Goal: Transaction & Acquisition: Obtain resource

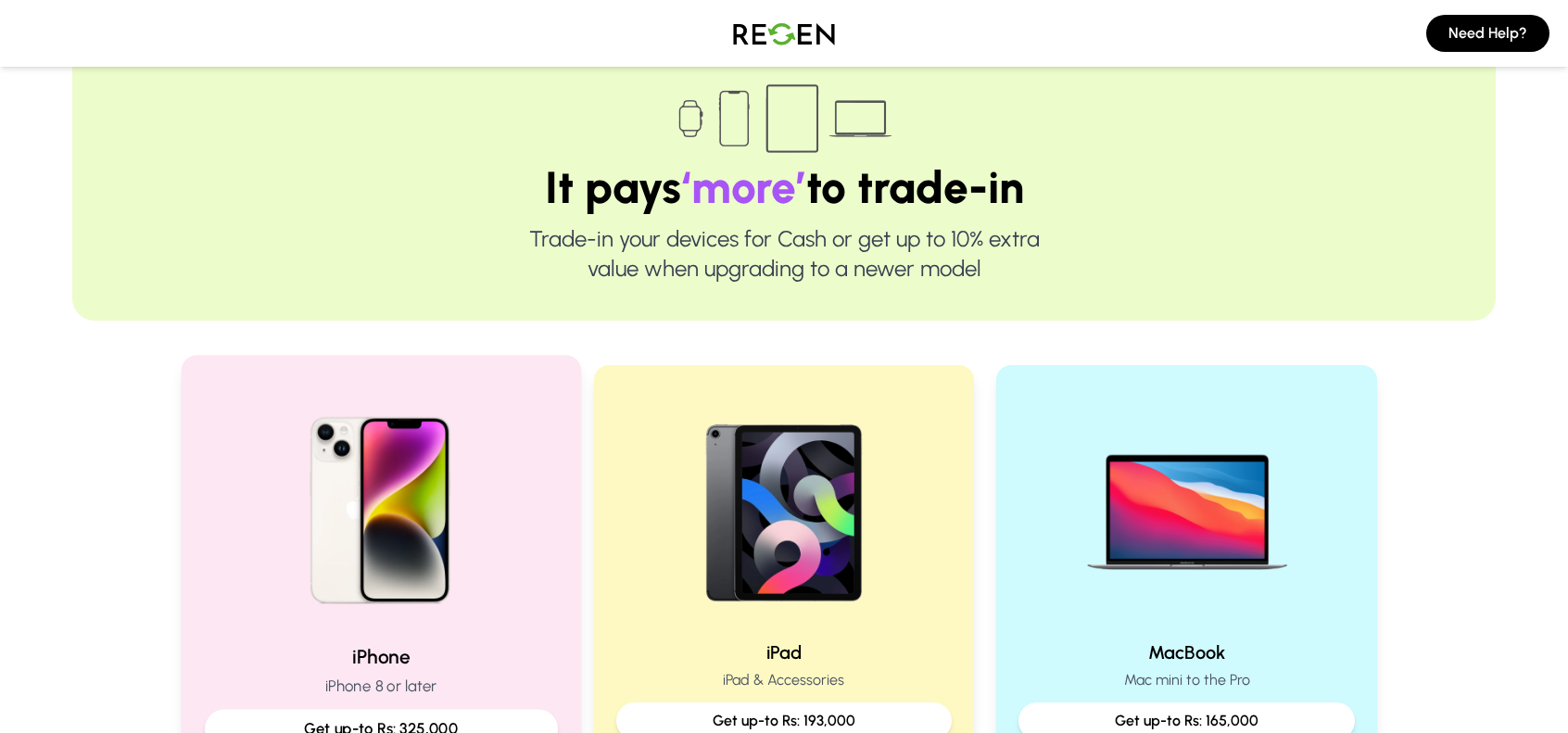
scroll to position [185, 0]
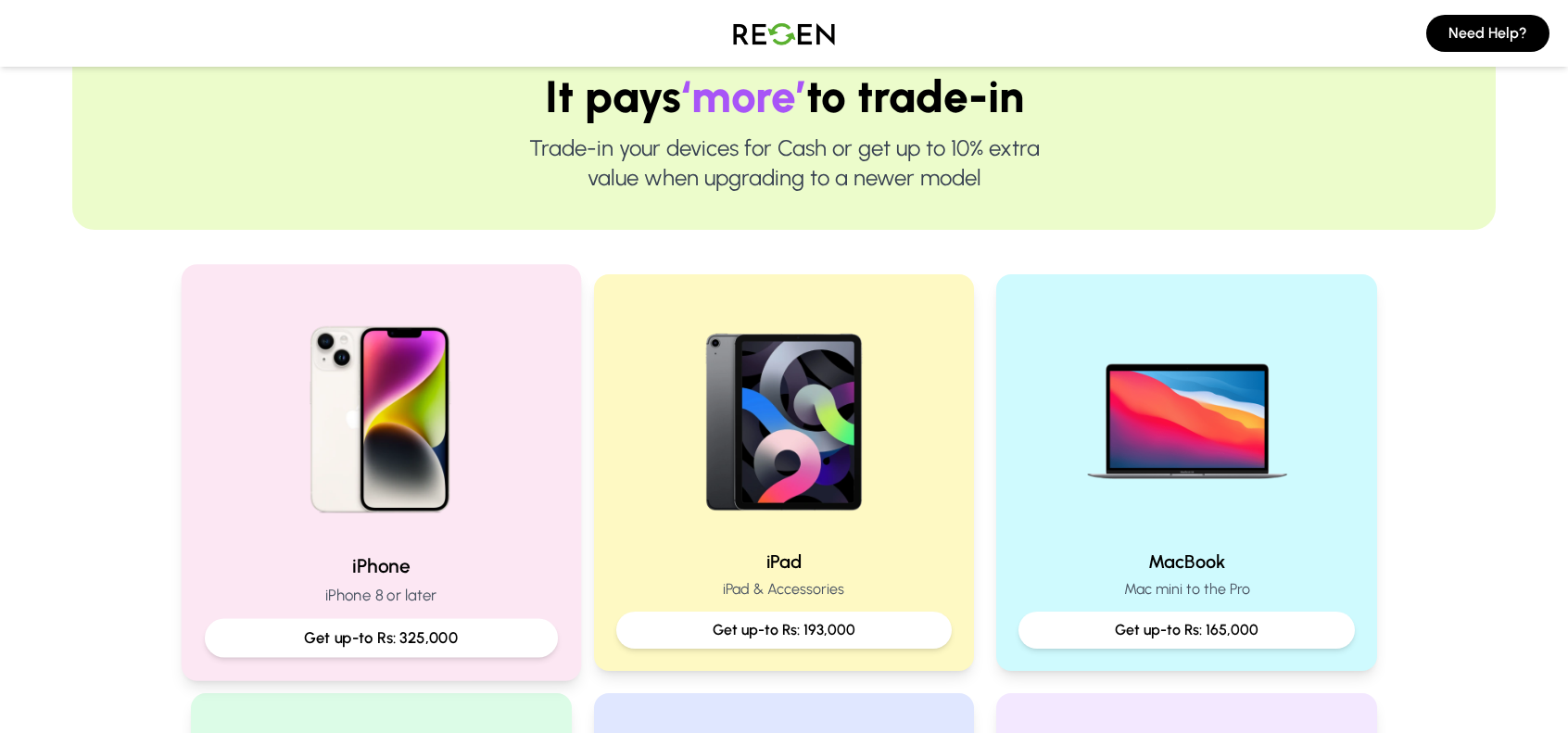
click at [475, 513] on img at bounding box center [381, 412] width 250 height 250
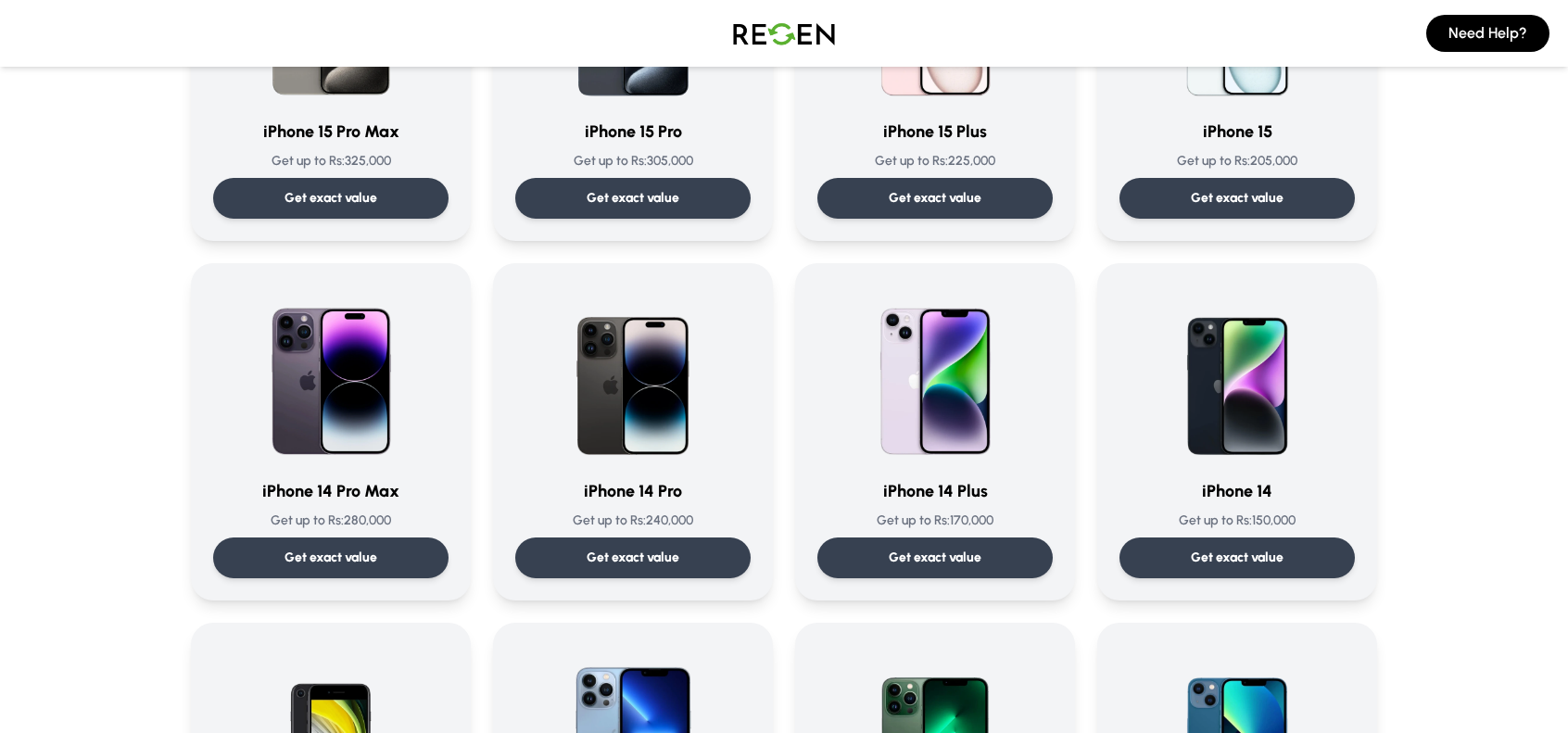
scroll to position [371, 0]
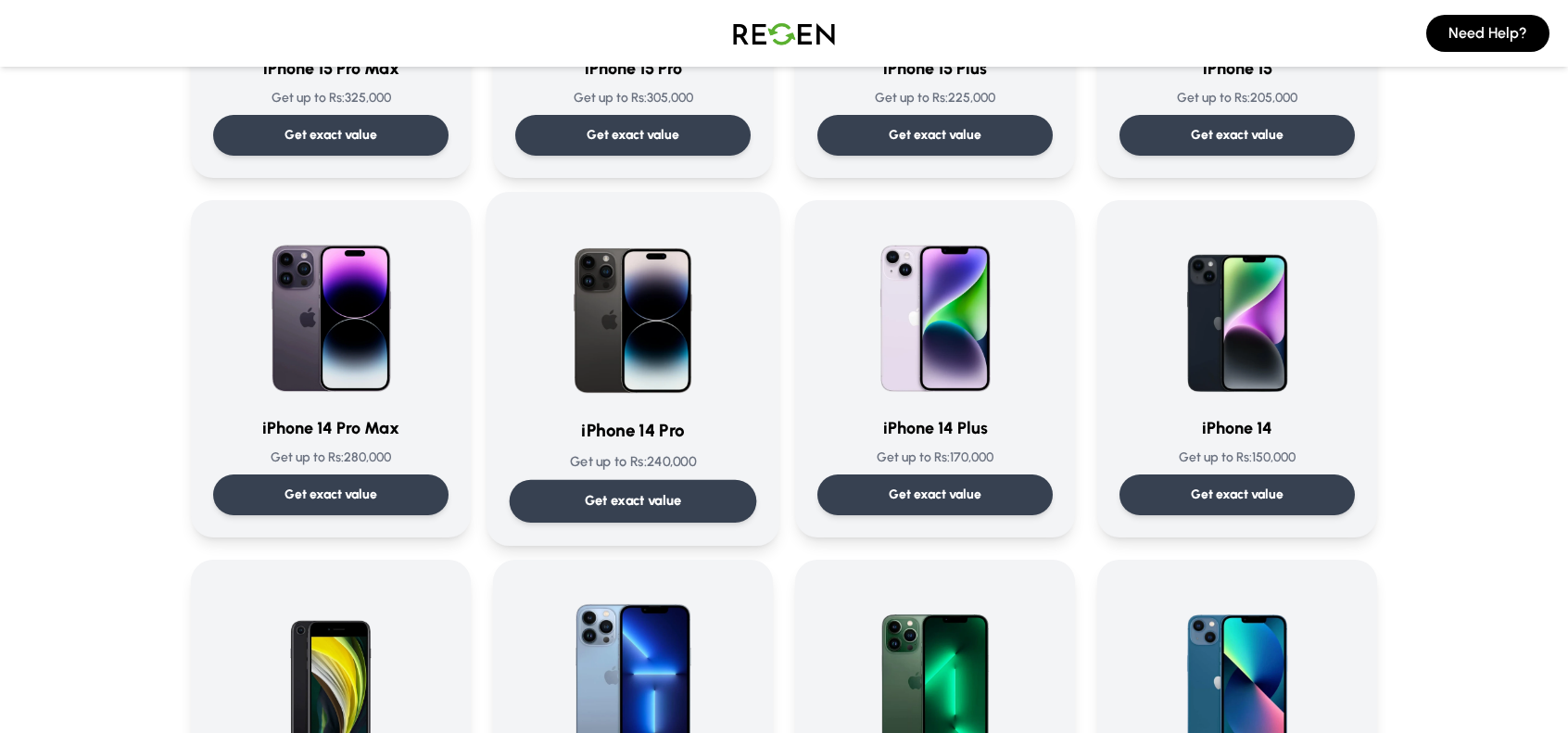
click at [675, 397] on img at bounding box center [632, 308] width 187 height 187
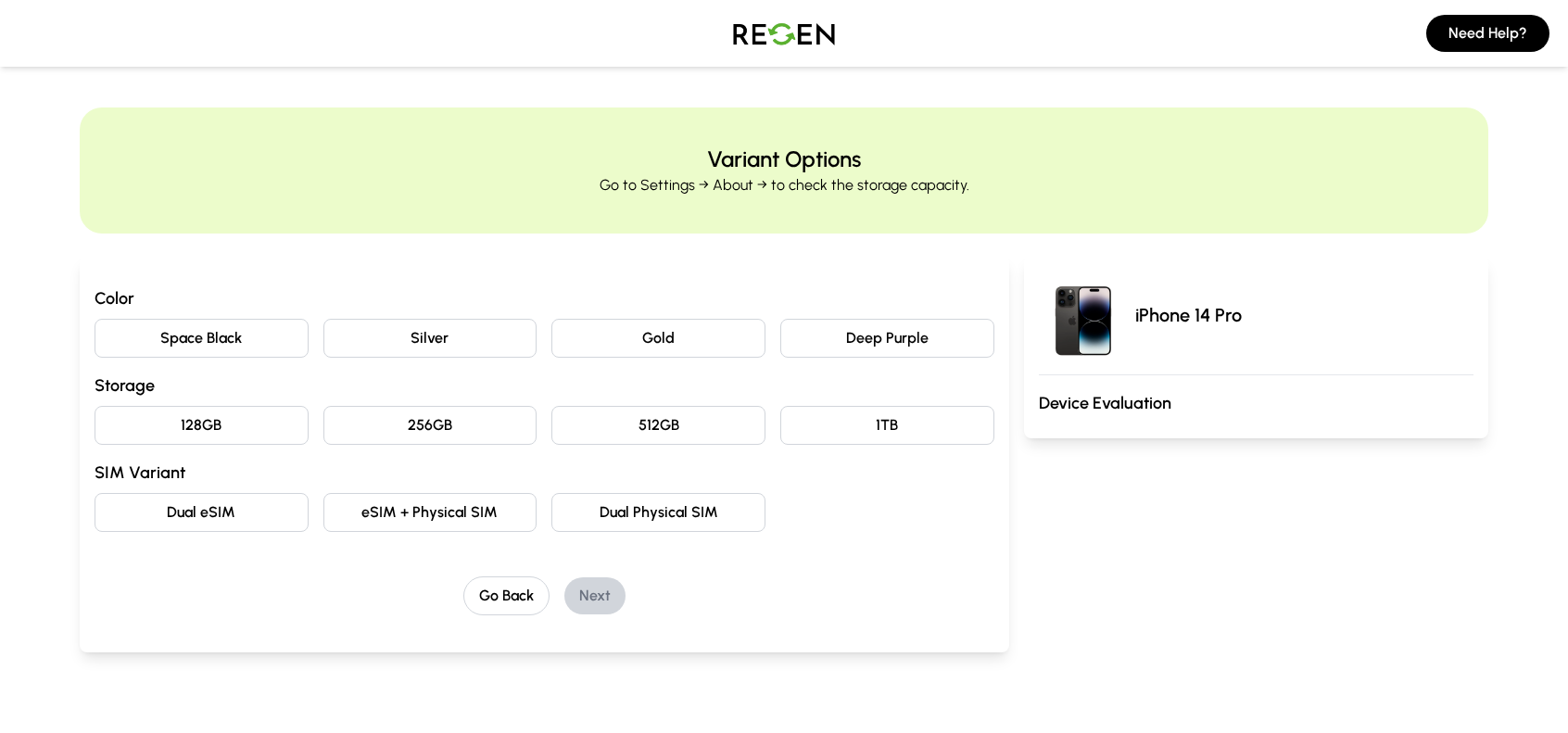
click at [682, 335] on button "Gold" at bounding box center [658, 339] width 214 height 39
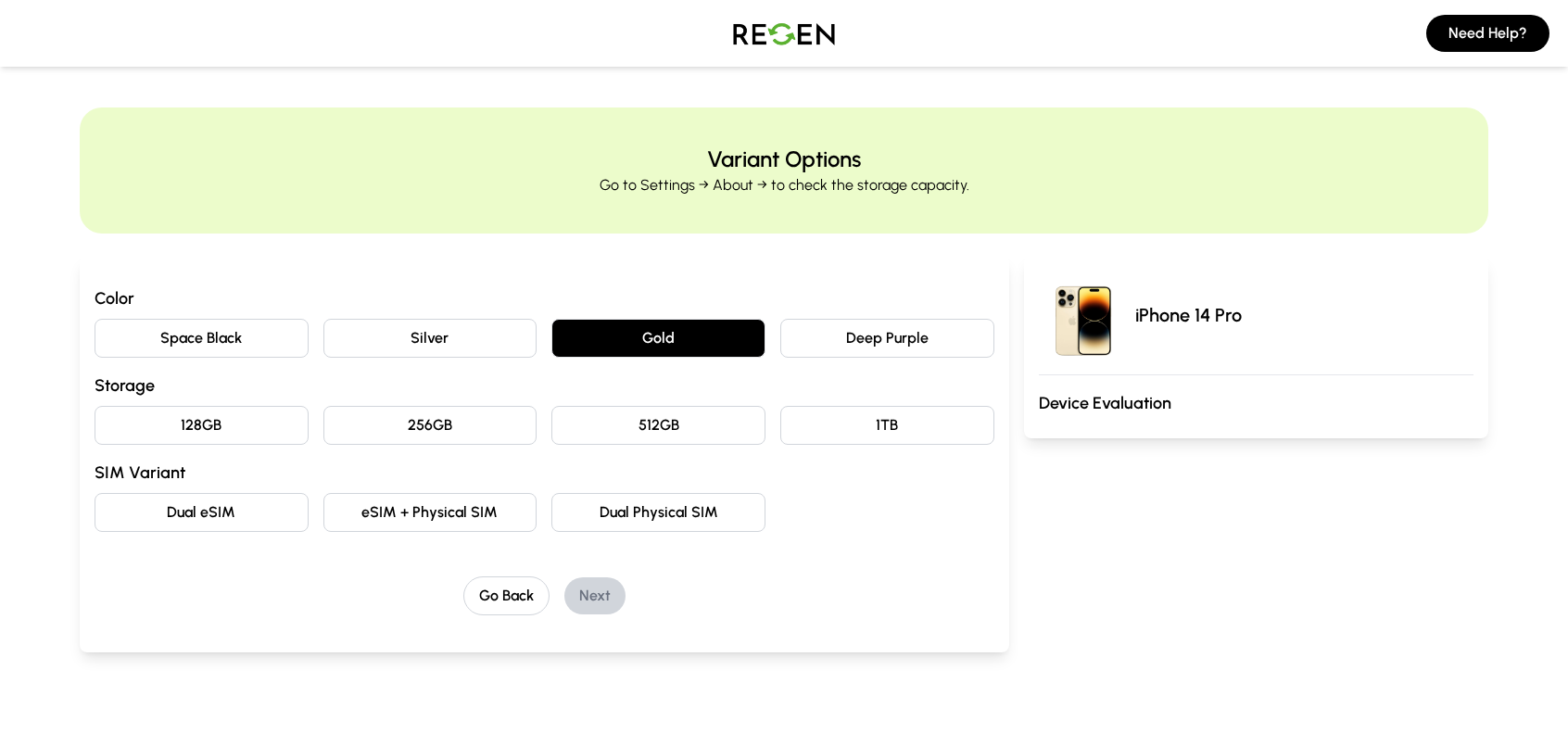
click at [443, 426] on button "256GB" at bounding box center [430, 426] width 214 height 39
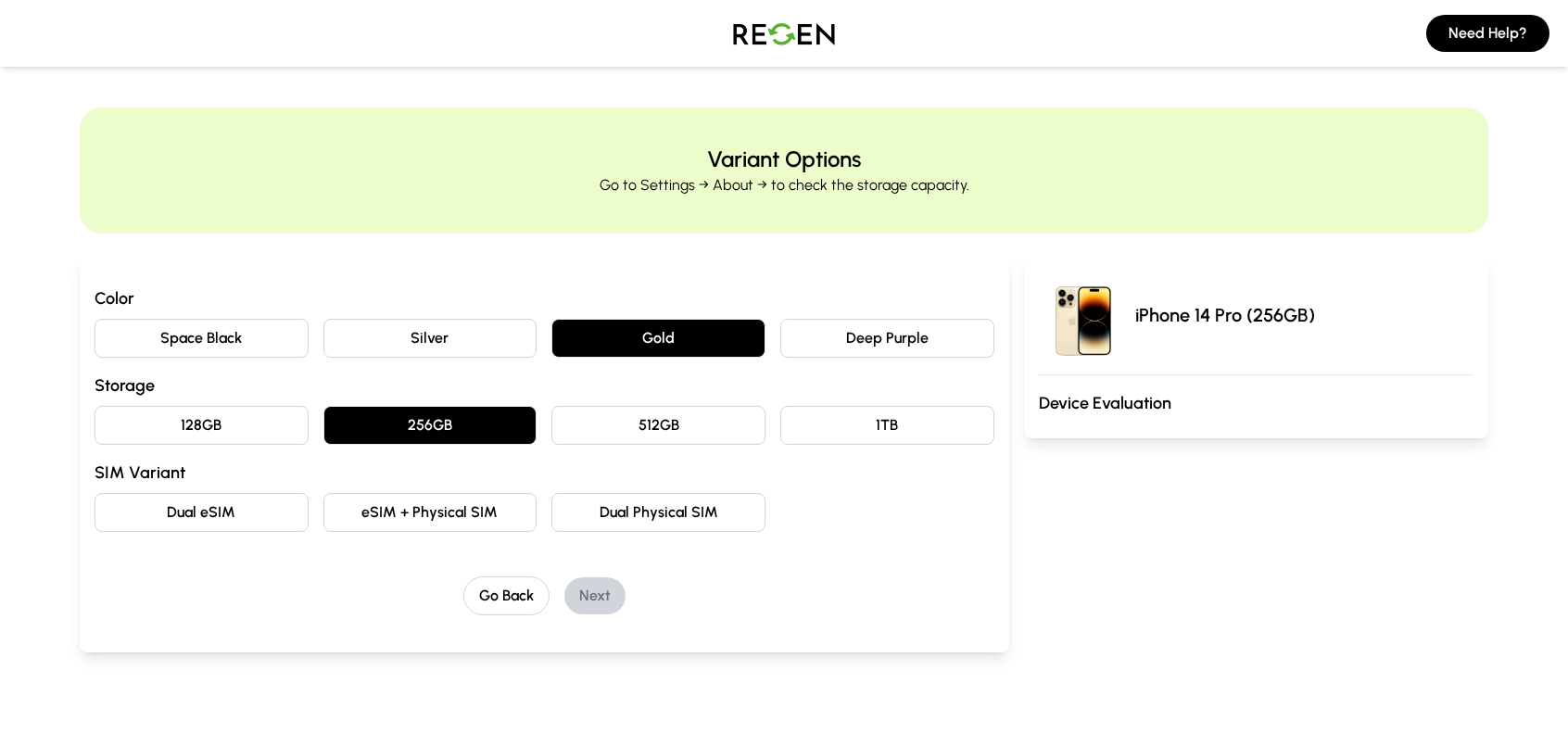
click at [455, 516] on button "eSIM + Physical SIM" at bounding box center [430, 513] width 214 height 39
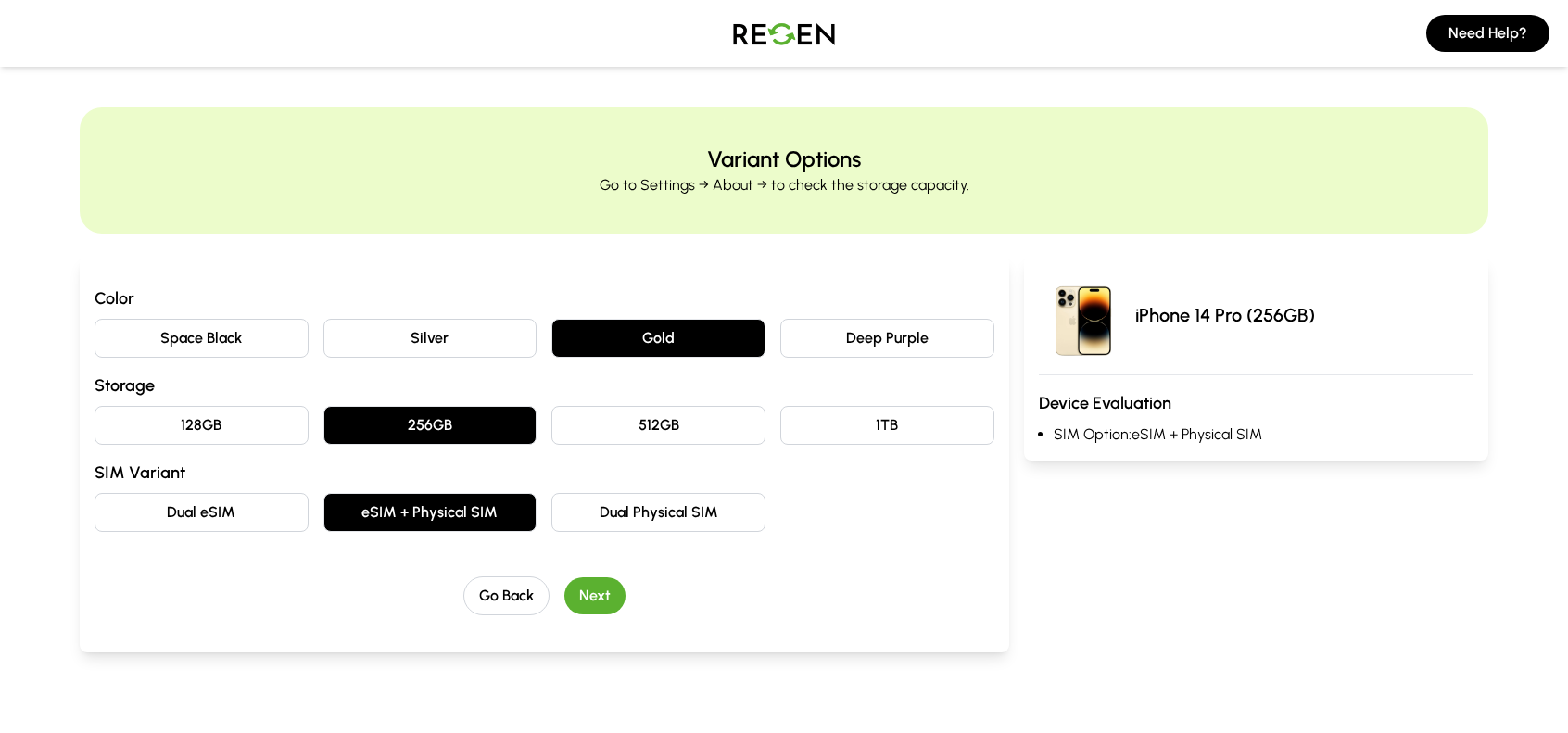
click at [595, 584] on button "Next" at bounding box center [595, 596] width 61 height 37
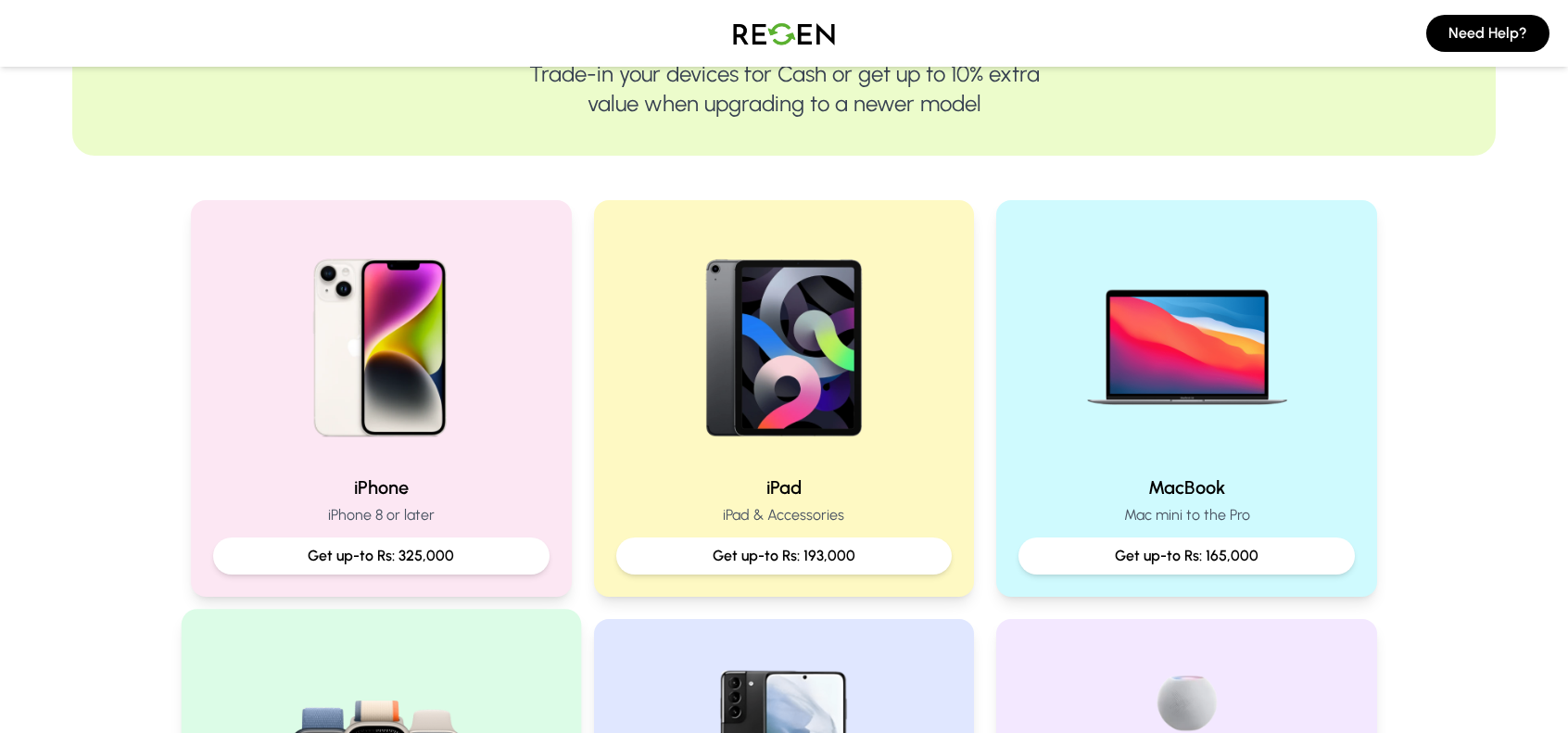
scroll to position [278, 0]
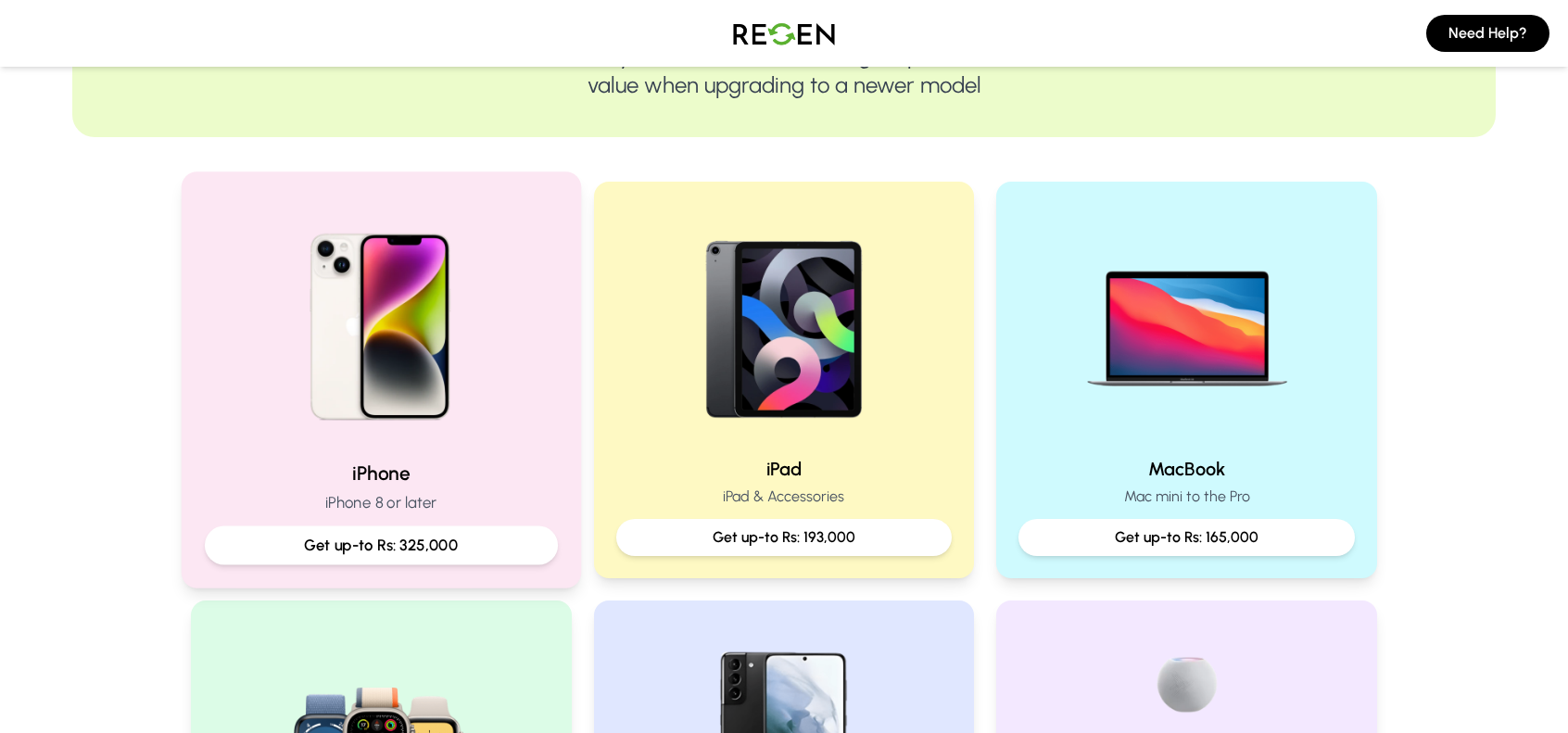
click at [361, 546] on p "Get up-to Rs: 325,000" at bounding box center [381, 545] width 322 height 23
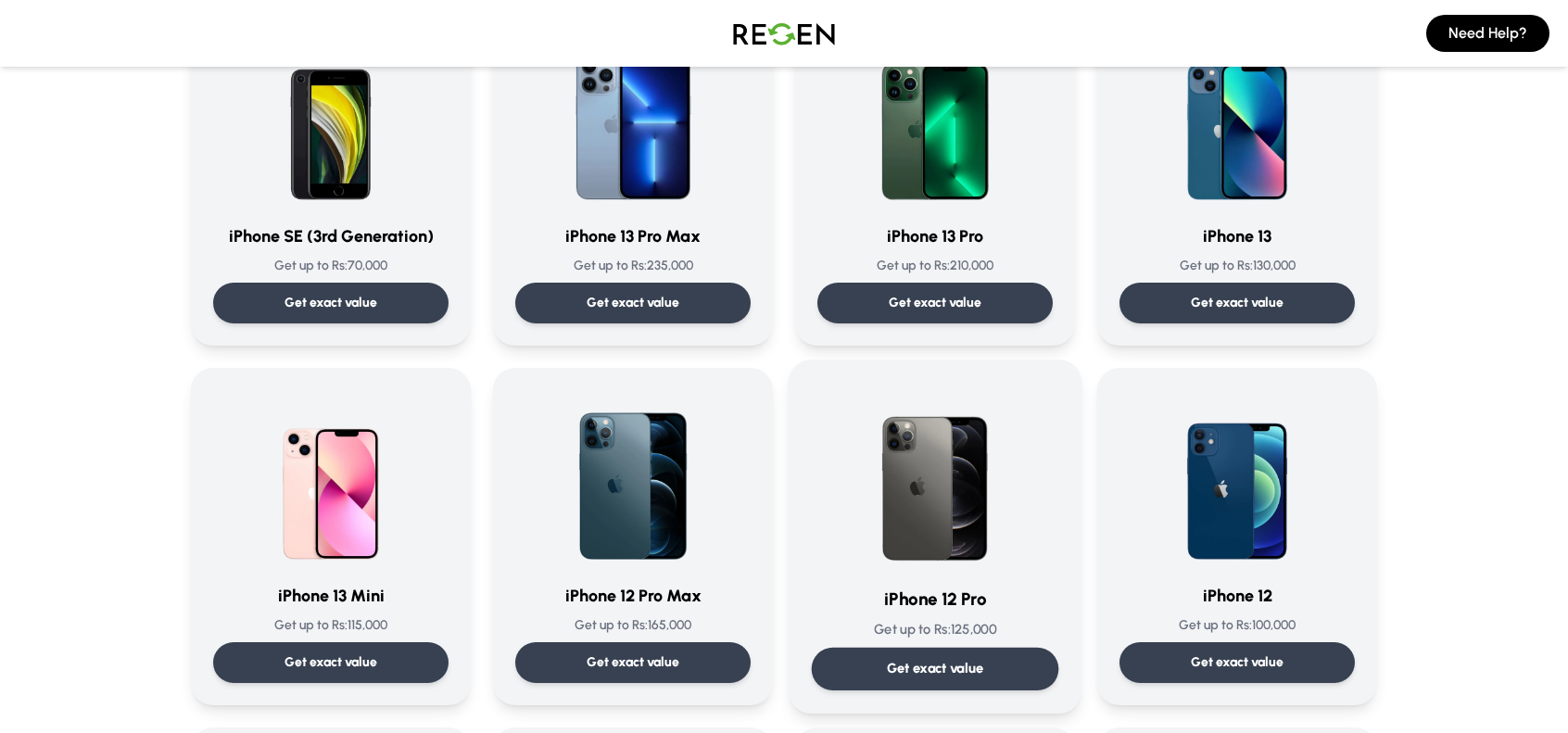
scroll to position [927, 0]
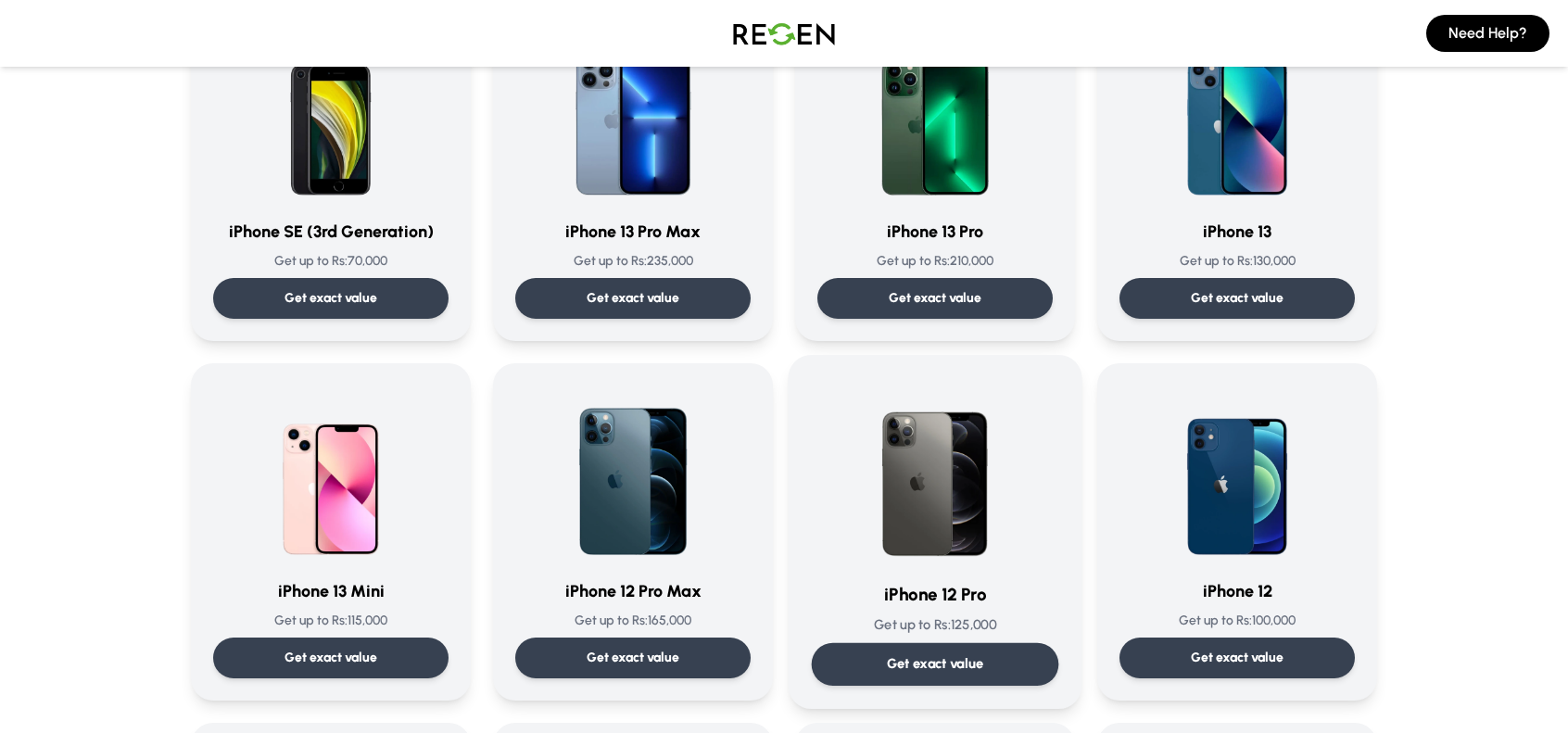
click at [933, 656] on p "Get exact value" at bounding box center [935, 664] width 97 height 20
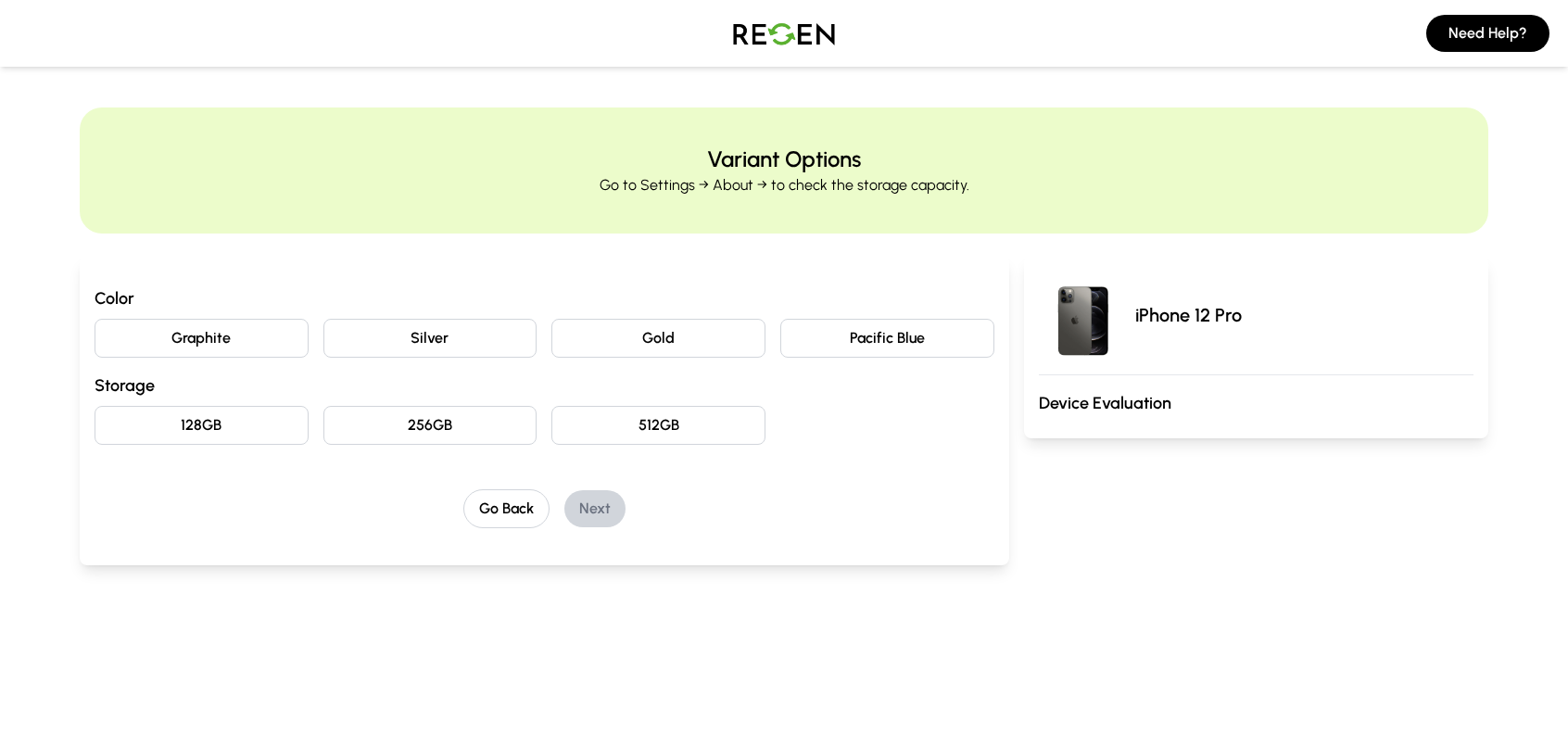
click at [940, 342] on button "Pacific Blue" at bounding box center [887, 339] width 214 height 39
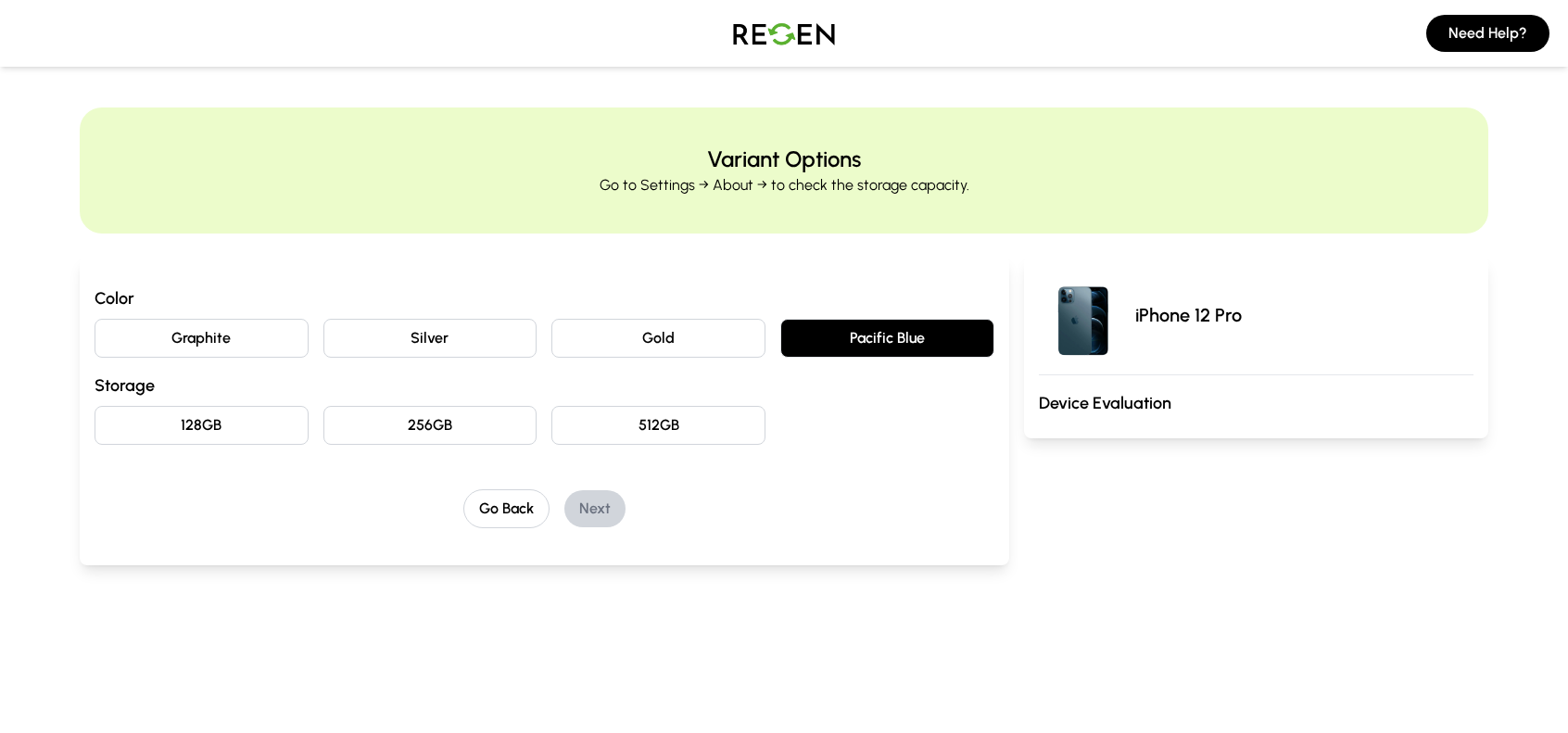
click at [408, 417] on button "256GB" at bounding box center [430, 426] width 214 height 39
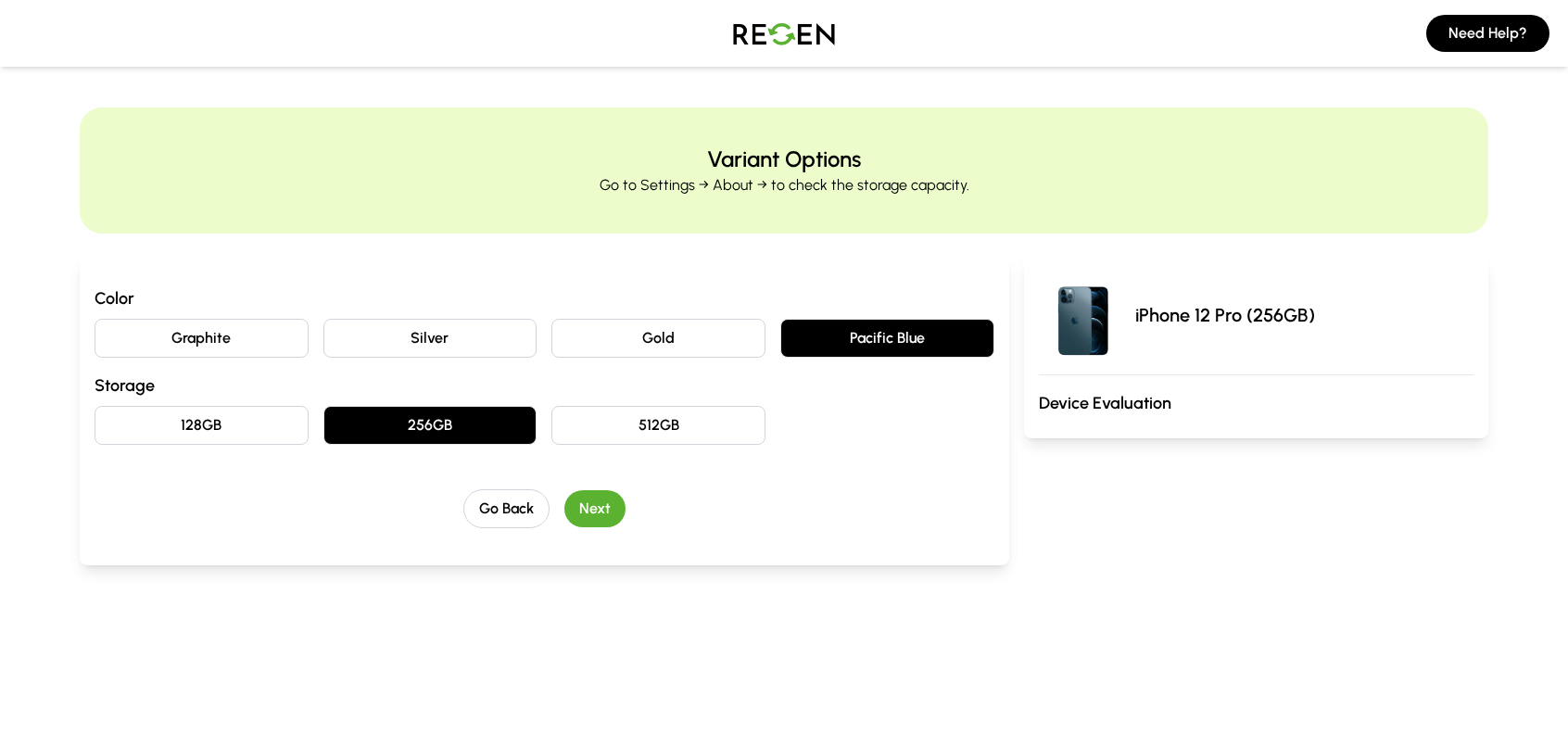
click at [604, 501] on button "Next" at bounding box center [595, 509] width 61 height 37
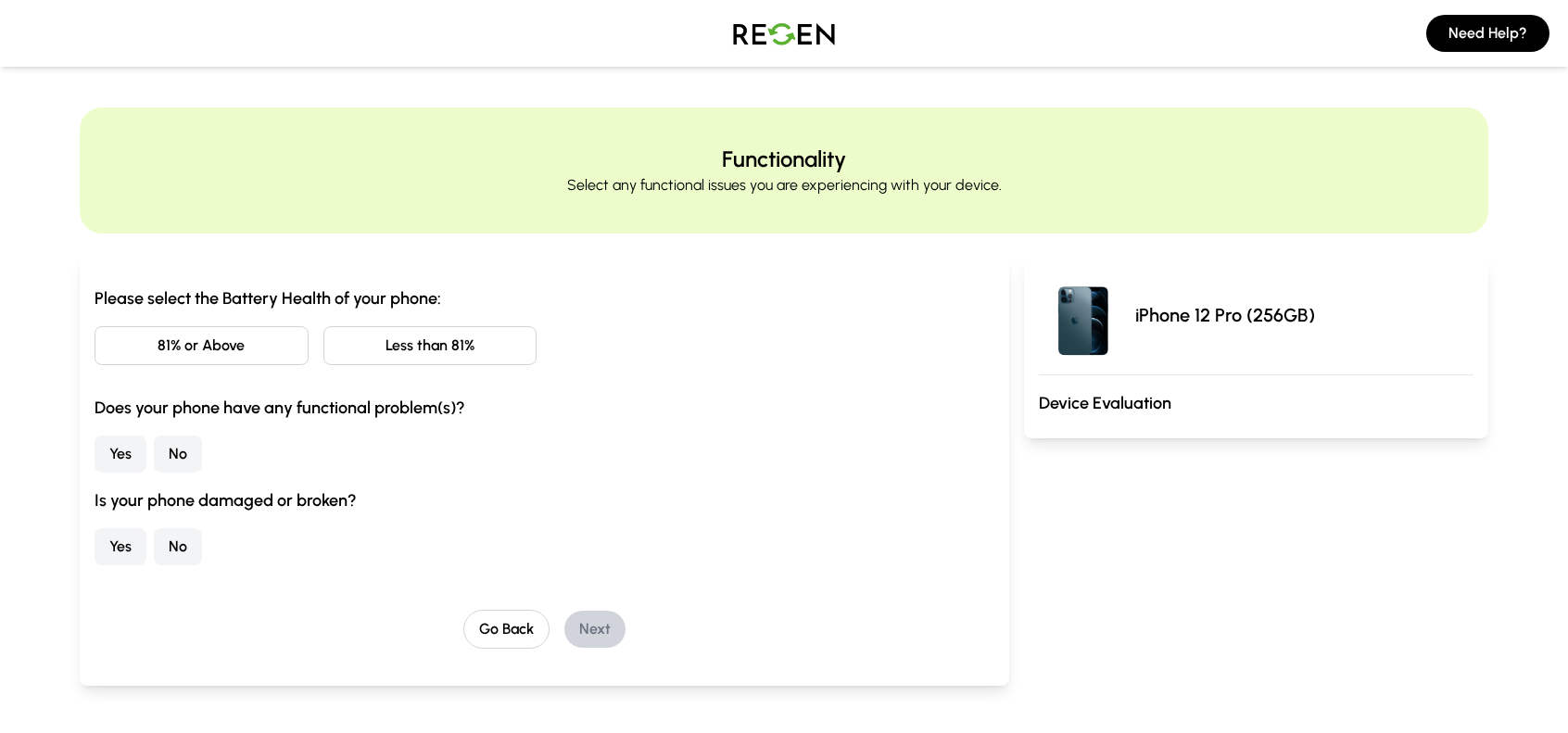
click at [229, 345] on button "81% or Above" at bounding box center [202, 345] width 214 height 39
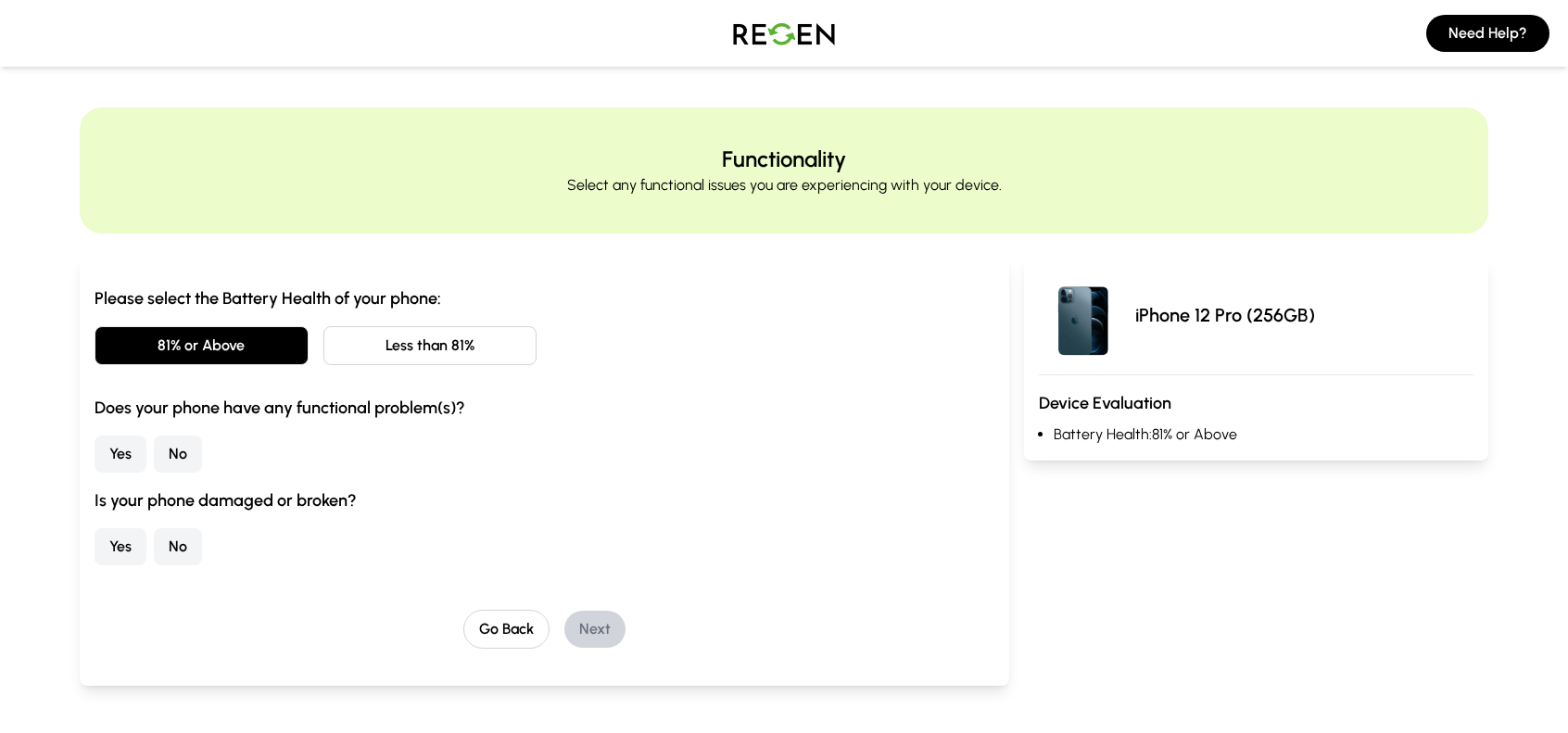
click at [176, 448] on button "No" at bounding box center [177, 454] width 48 height 37
click at [190, 536] on button "No" at bounding box center [177, 547] width 48 height 37
click at [595, 631] on button "Next" at bounding box center [595, 629] width 61 height 37
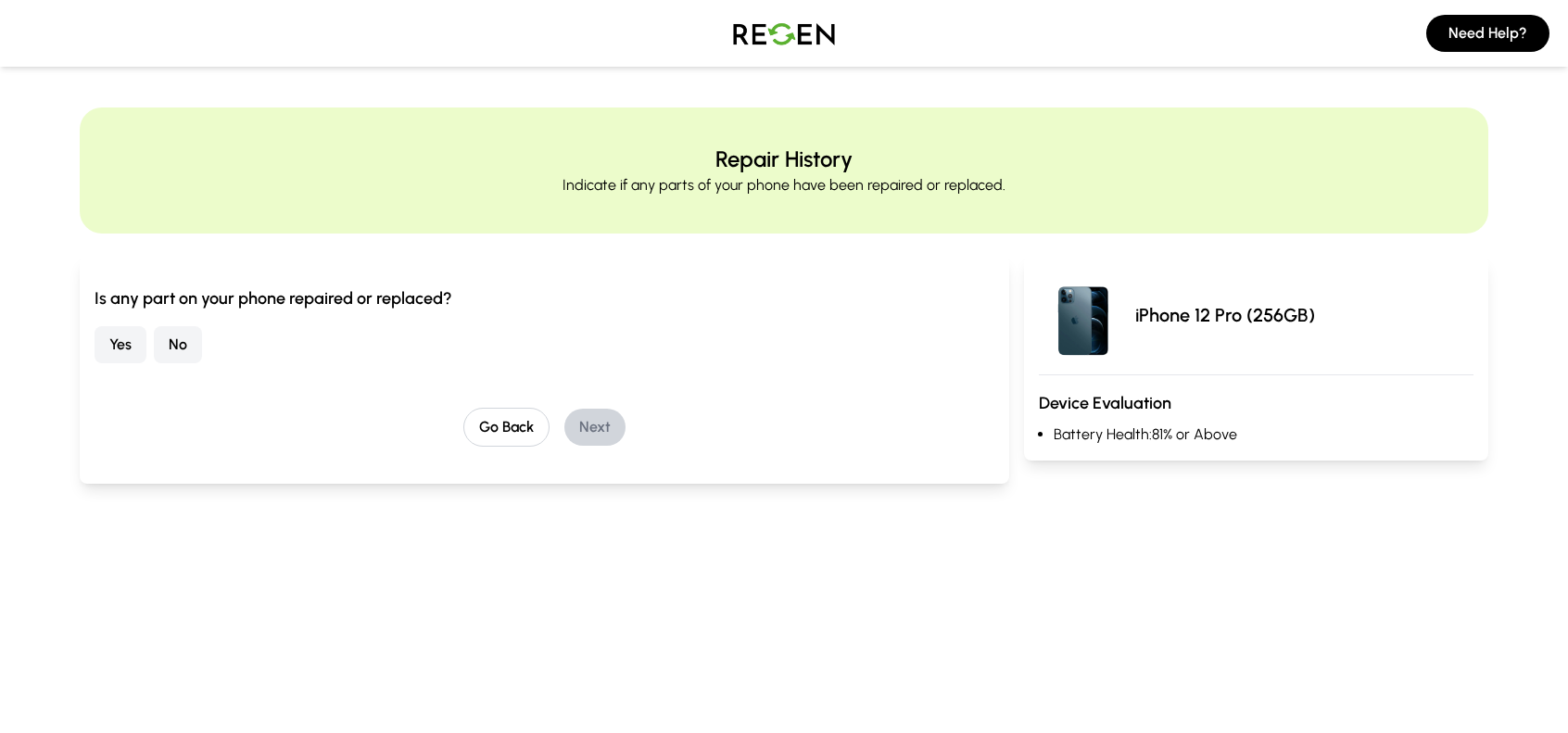
click at [179, 340] on button "No" at bounding box center [177, 344] width 48 height 37
click at [614, 429] on button "Next" at bounding box center [595, 428] width 61 height 37
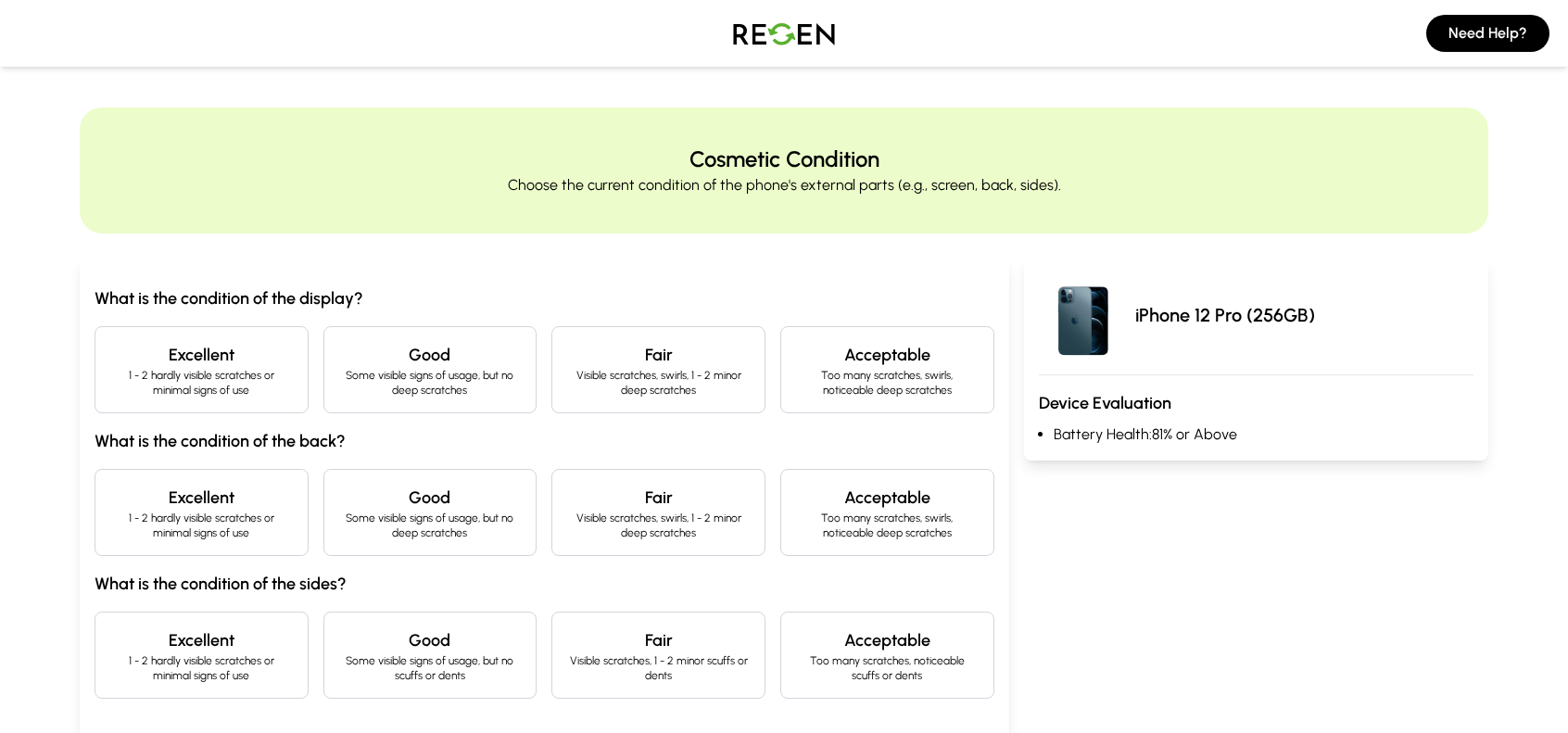
click at [243, 382] on p "1 - 2 hardly visible scratches or minimal signs of use" at bounding box center [202, 383] width 183 height 29
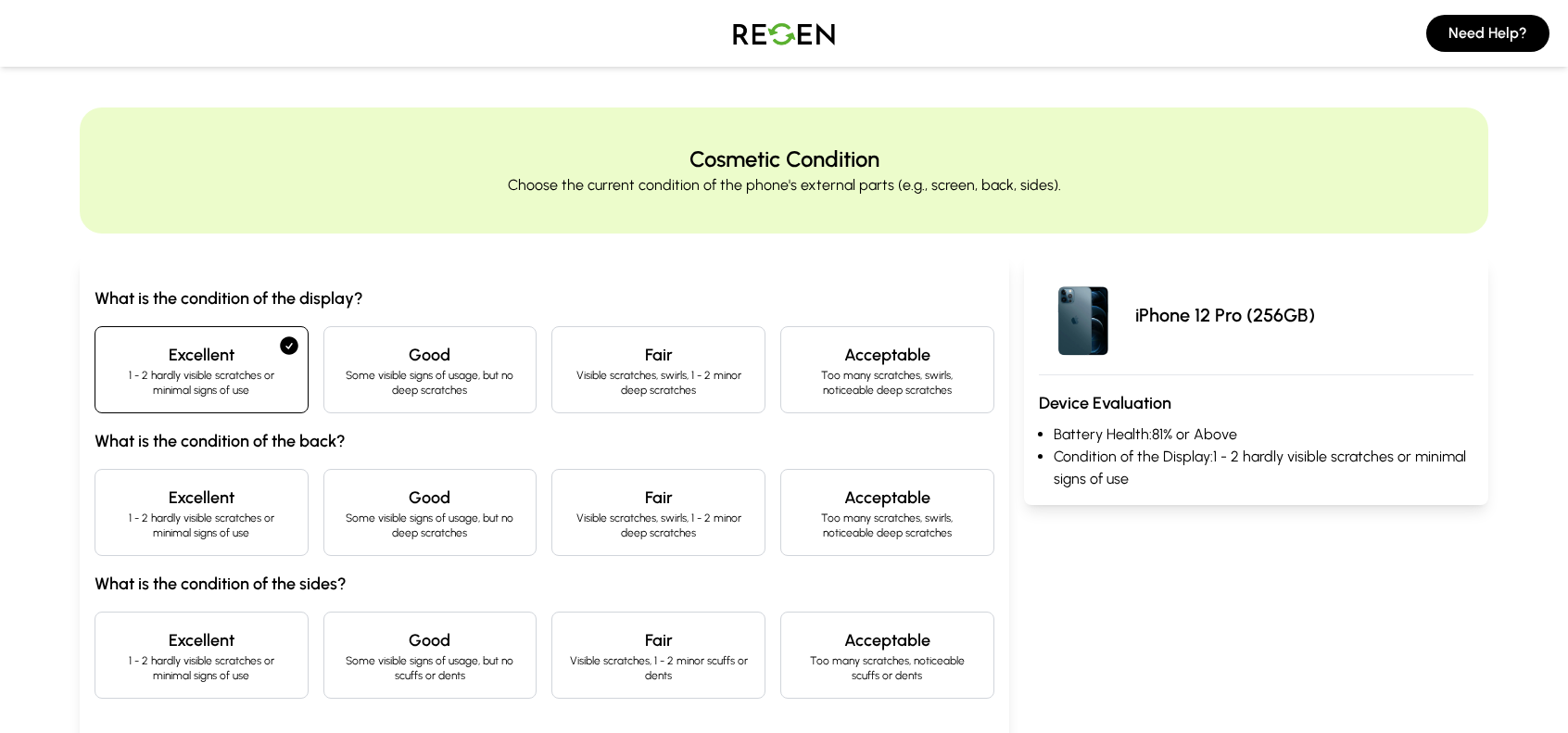
click at [203, 524] on p "1 - 2 hardly visible scratches or minimal signs of use" at bounding box center [202, 526] width 183 height 29
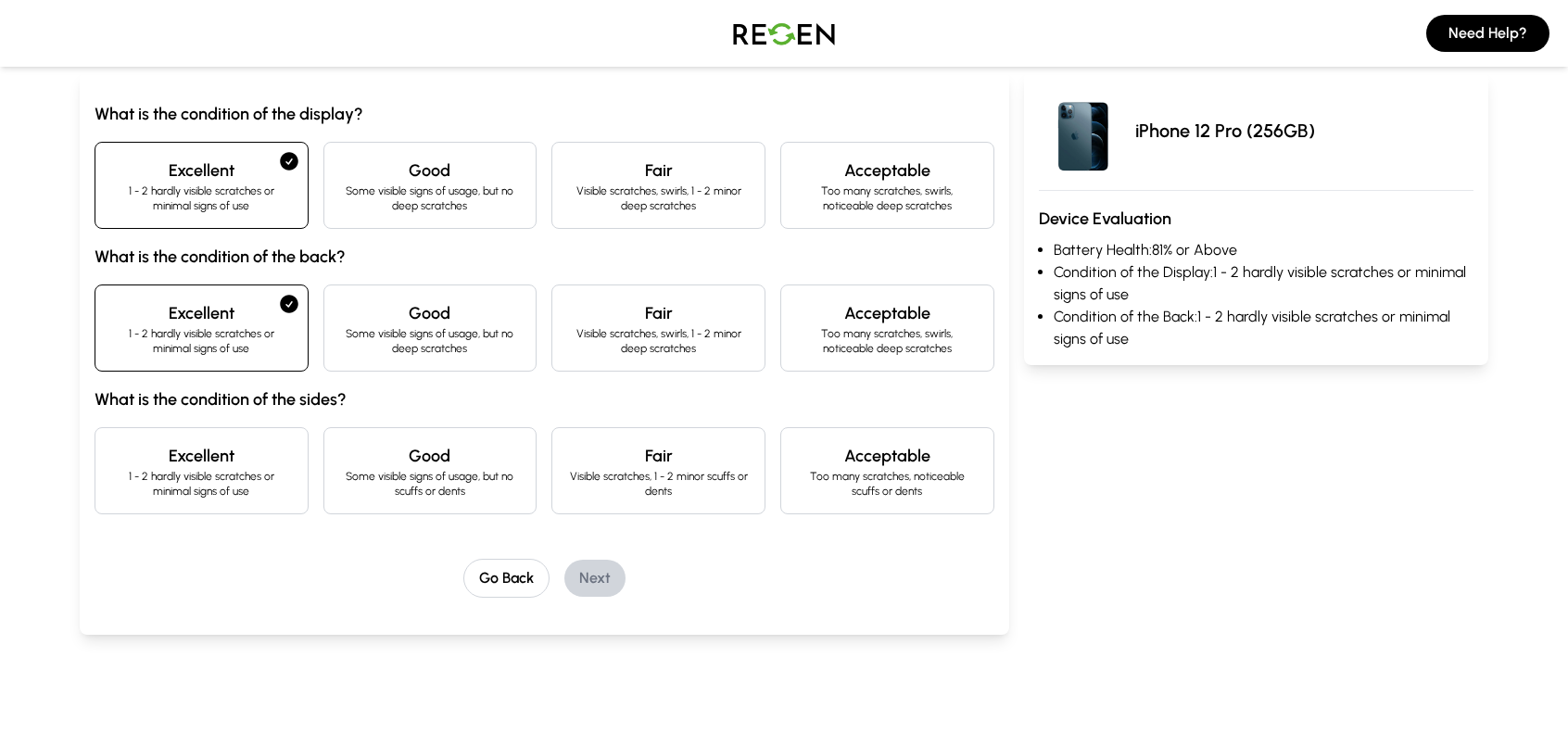
scroll to position [185, 0]
click at [200, 482] on p "1 - 2 hardly visible scratches or minimal signs of use" at bounding box center [202, 482] width 183 height 29
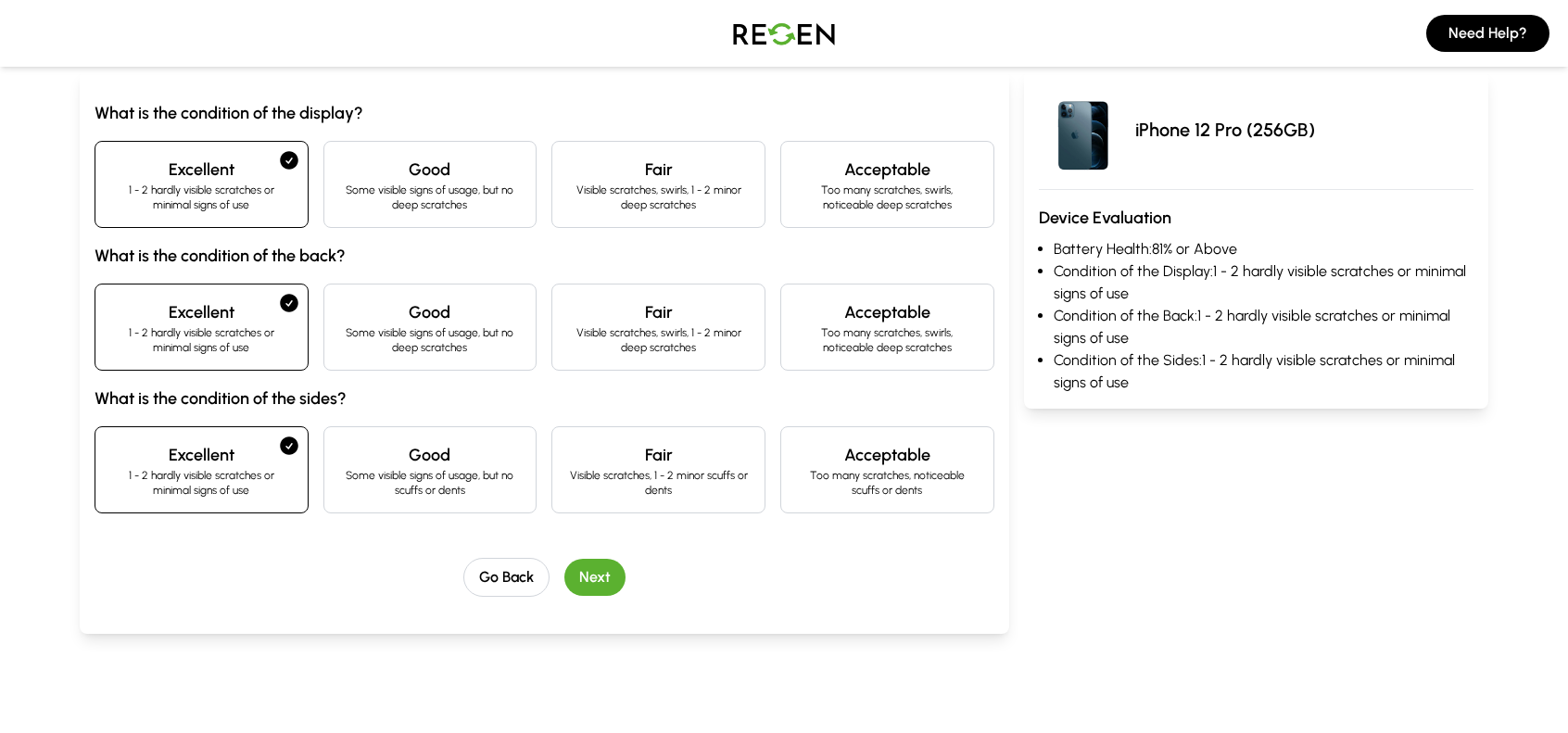
click at [583, 573] on button "Next" at bounding box center [595, 577] width 61 height 37
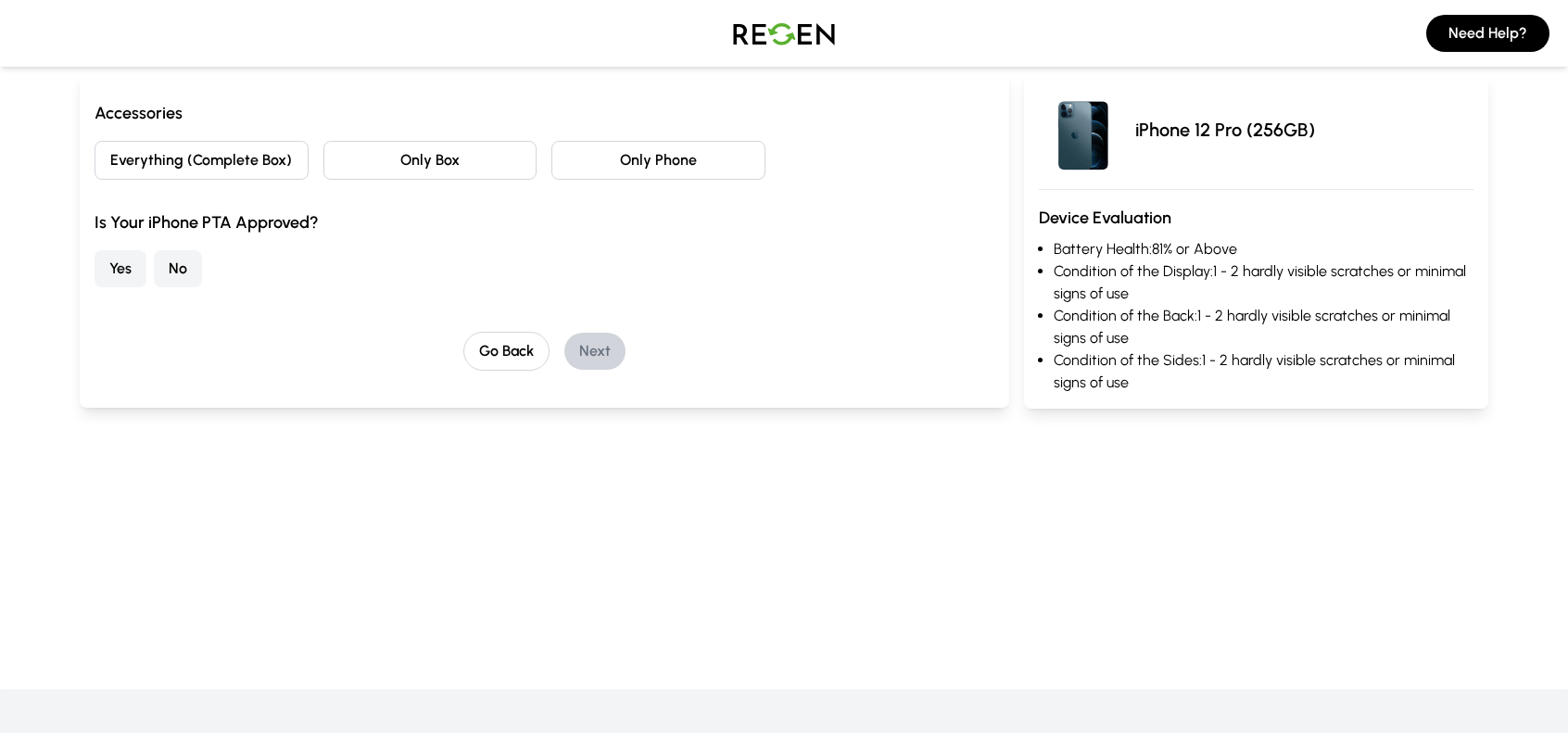
click at [682, 165] on button "Only Phone" at bounding box center [658, 160] width 214 height 39
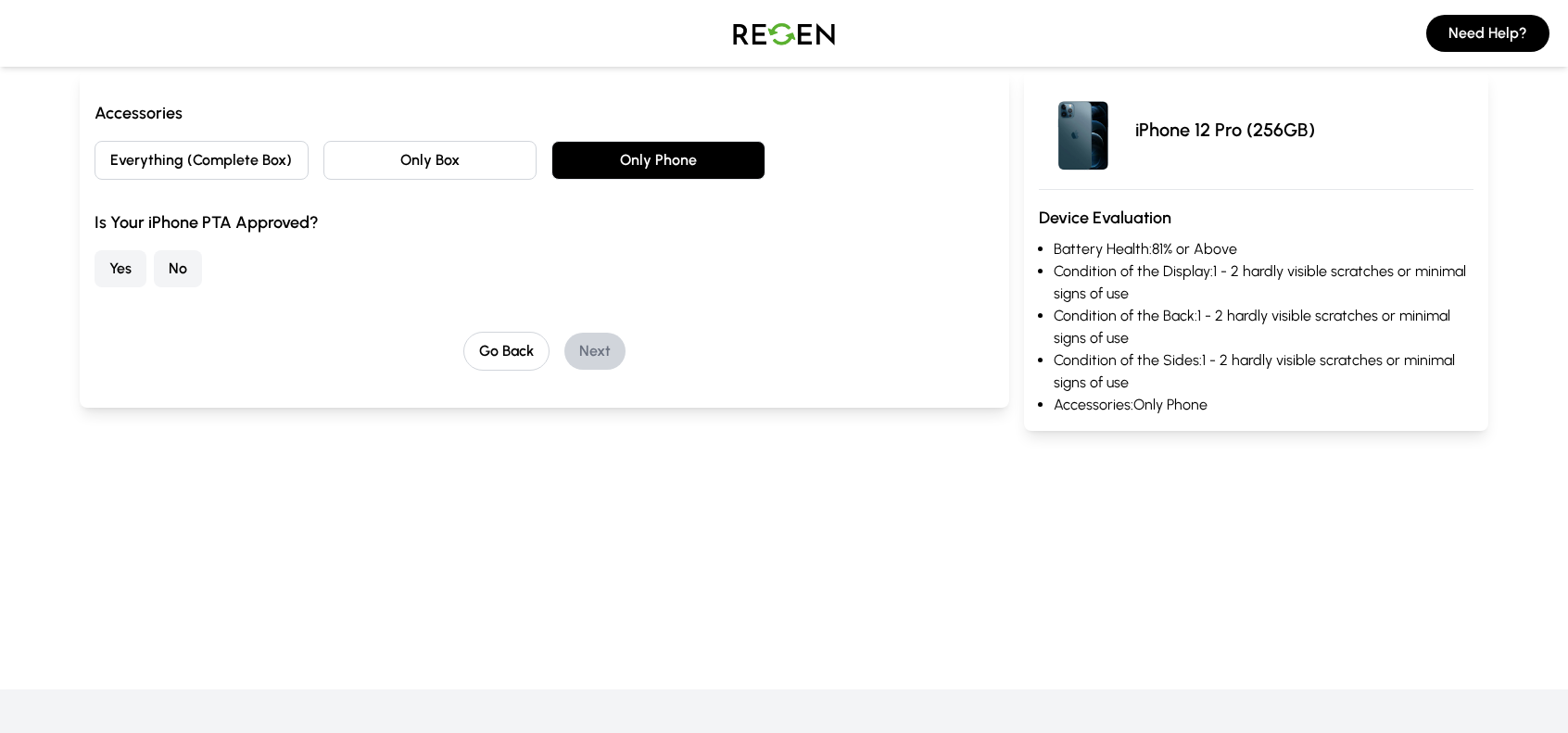
click at [118, 271] on button "Yes" at bounding box center [120, 269] width 52 height 37
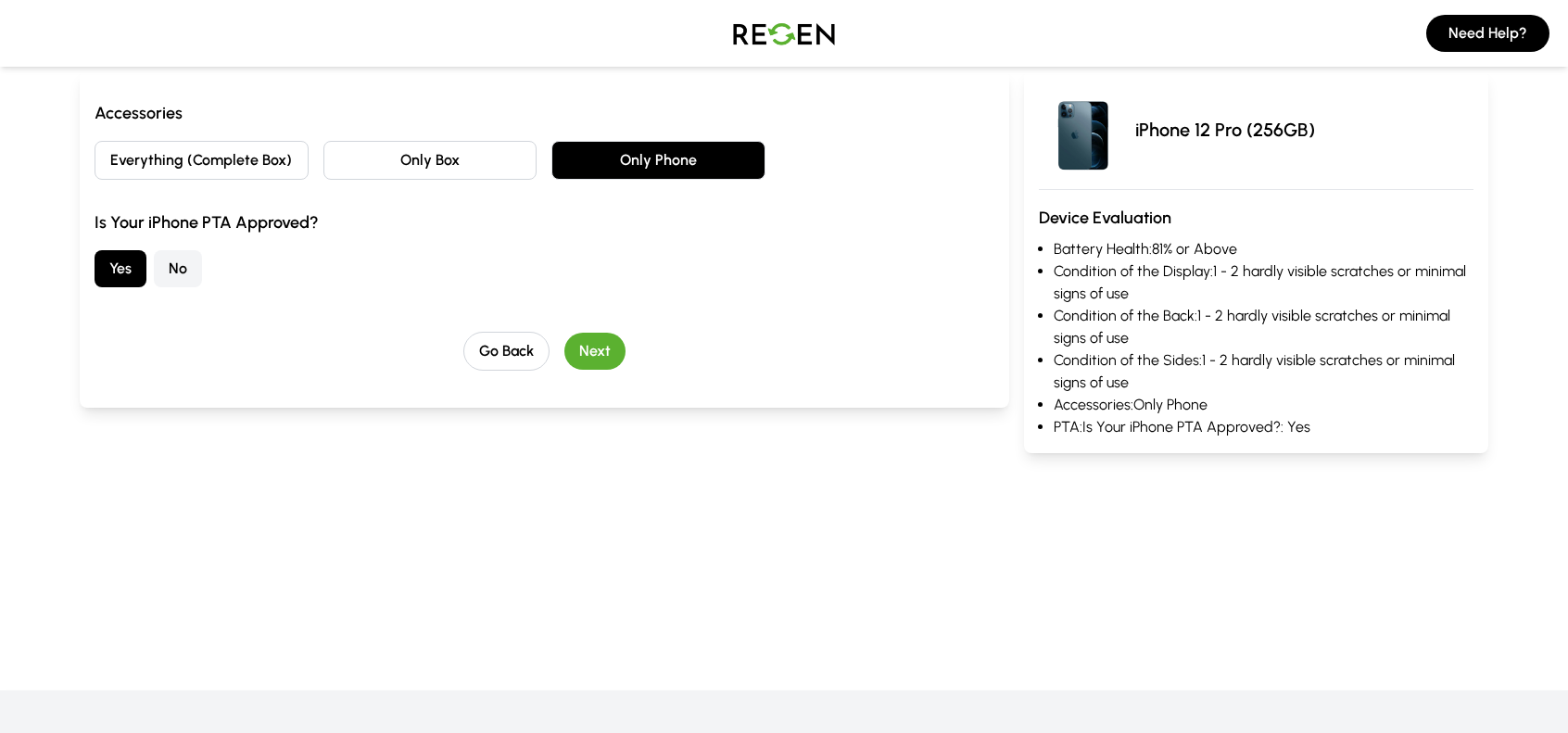
click at [586, 351] on button "Next" at bounding box center [595, 351] width 61 height 37
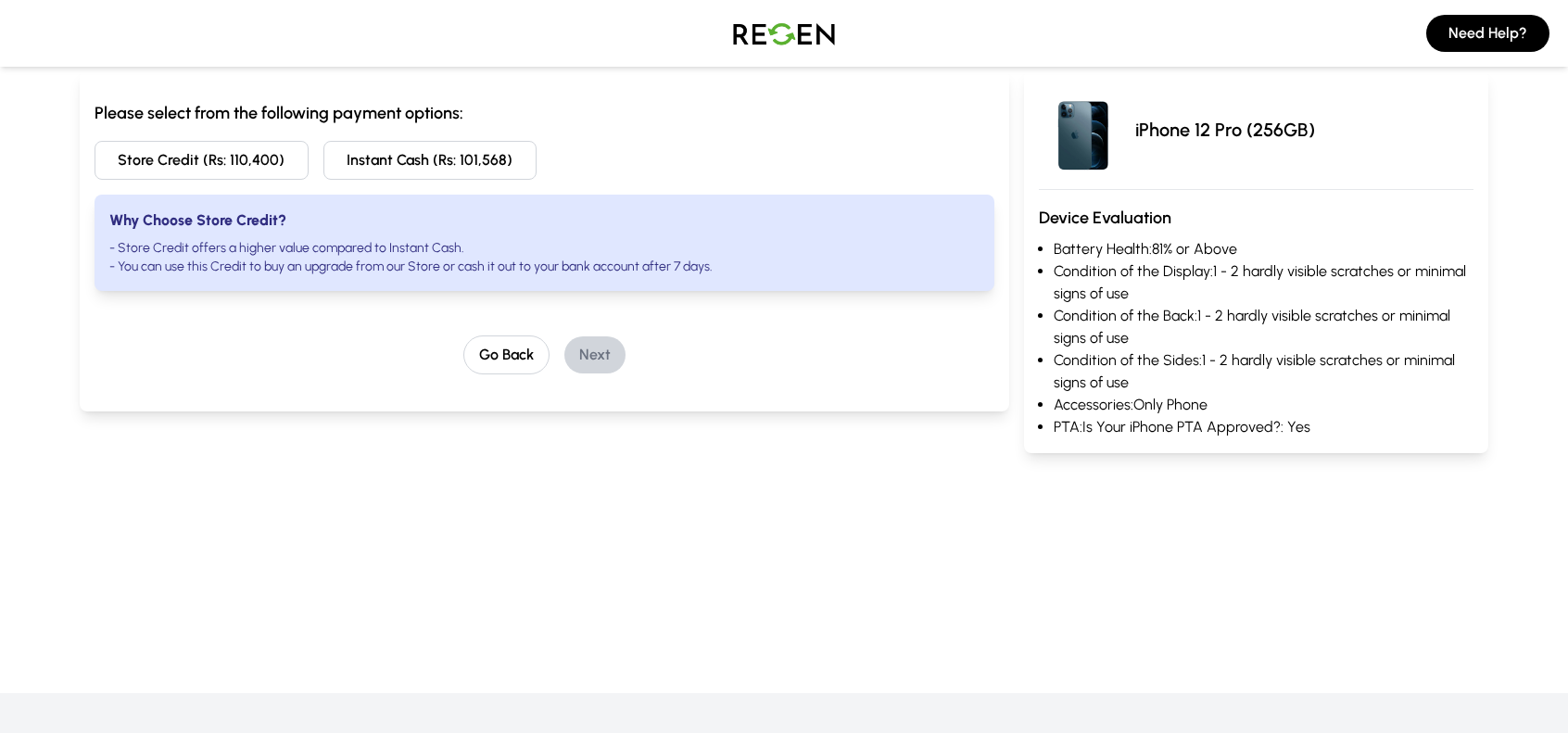
click at [262, 154] on button "Store Credit (Rs: 110,400)" at bounding box center [202, 160] width 214 height 39
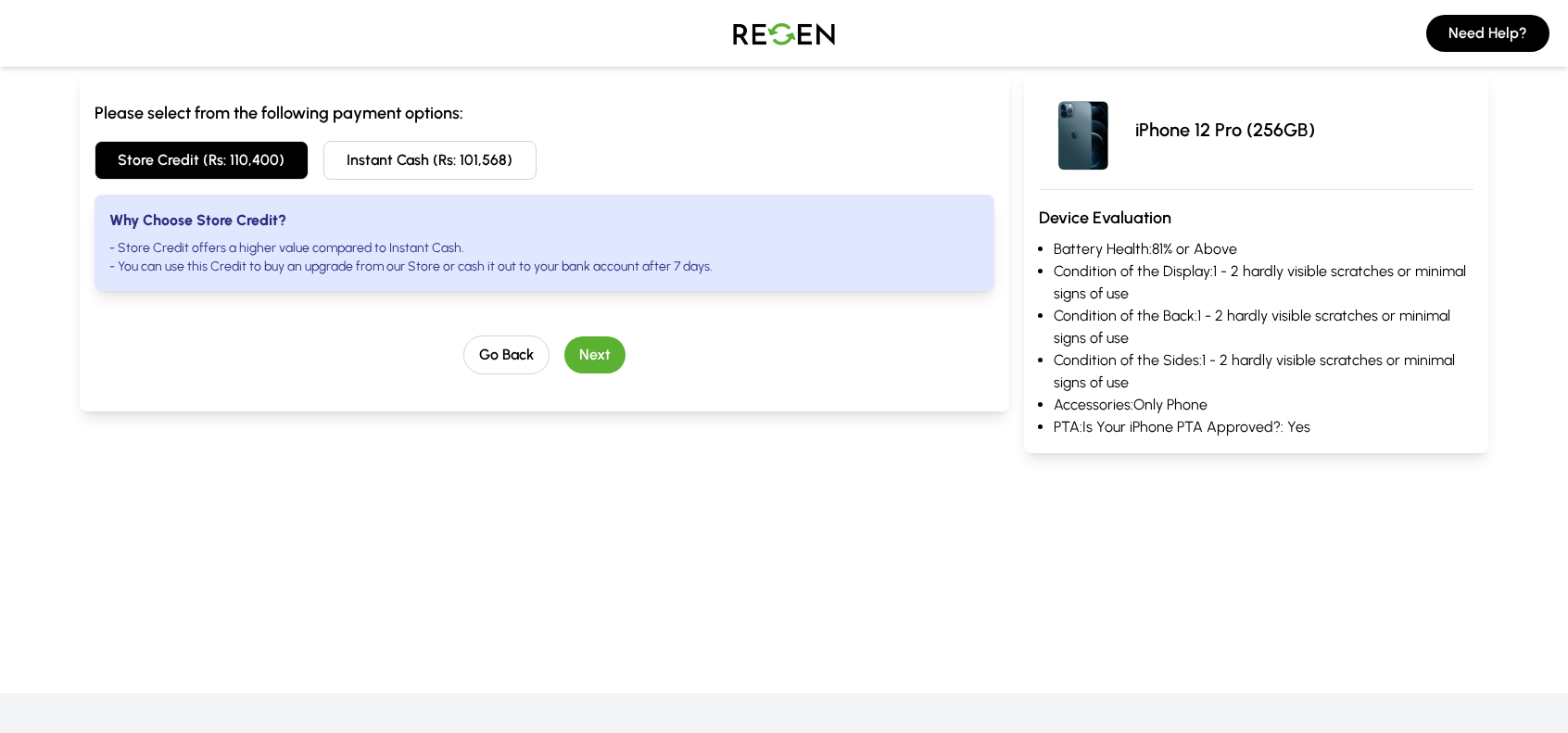
click at [606, 351] on button "Next" at bounding box center [595, 355] width 61 height 37
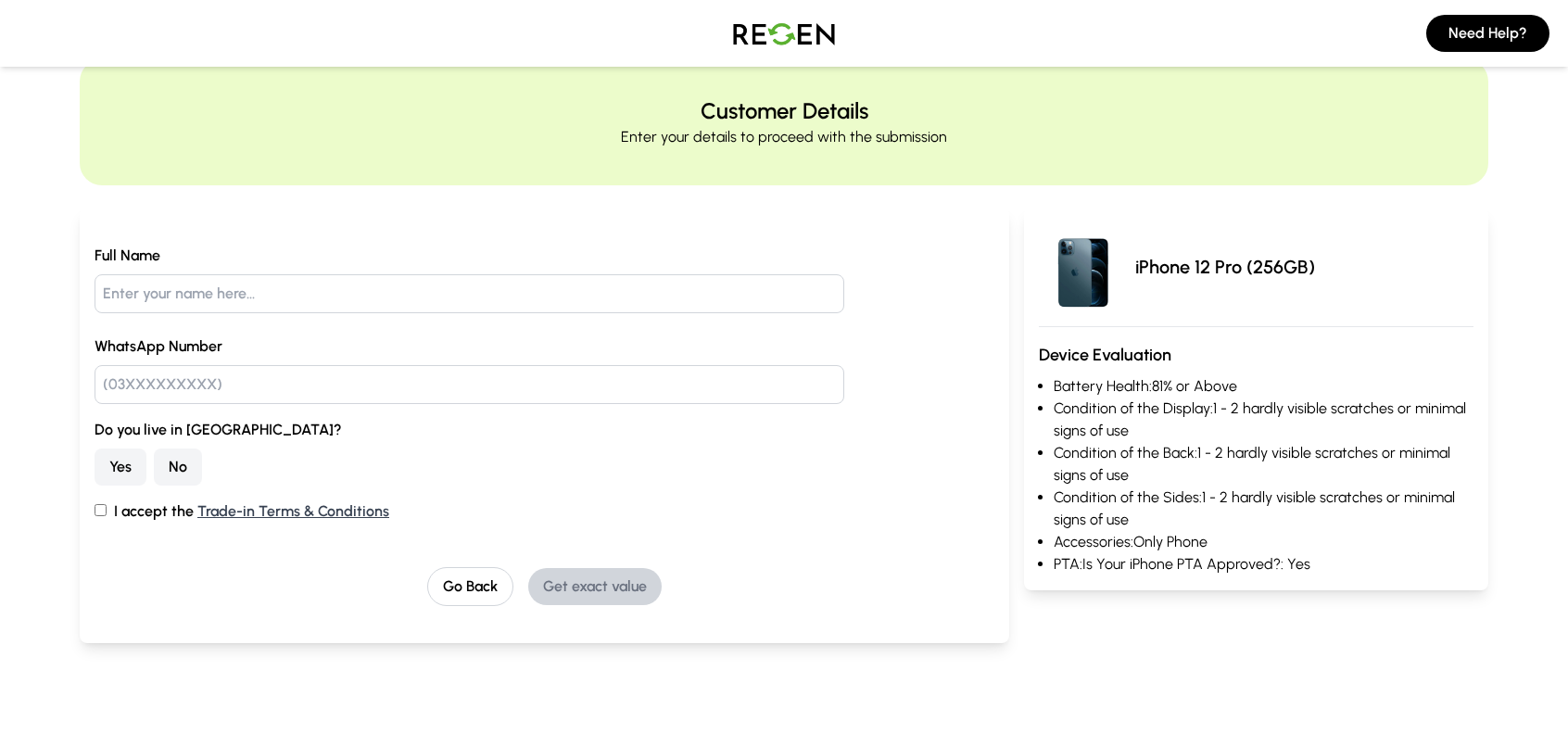
scroll to position [0, 0]
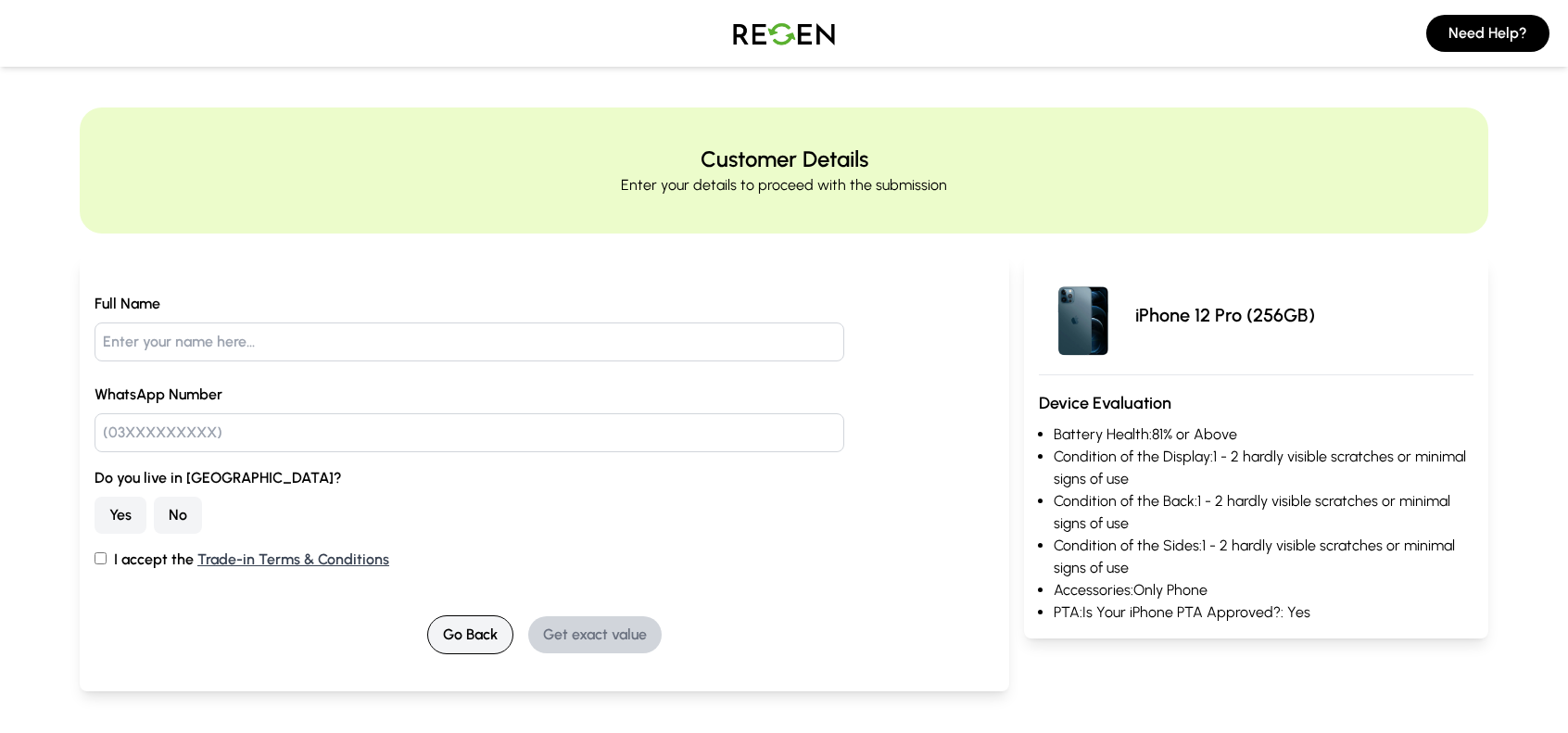
click at [446, 643] on button "Go Back" at bounding box center [471, 635] width 86 height 39
